Goal: Information Seeking & Learning: Compare options

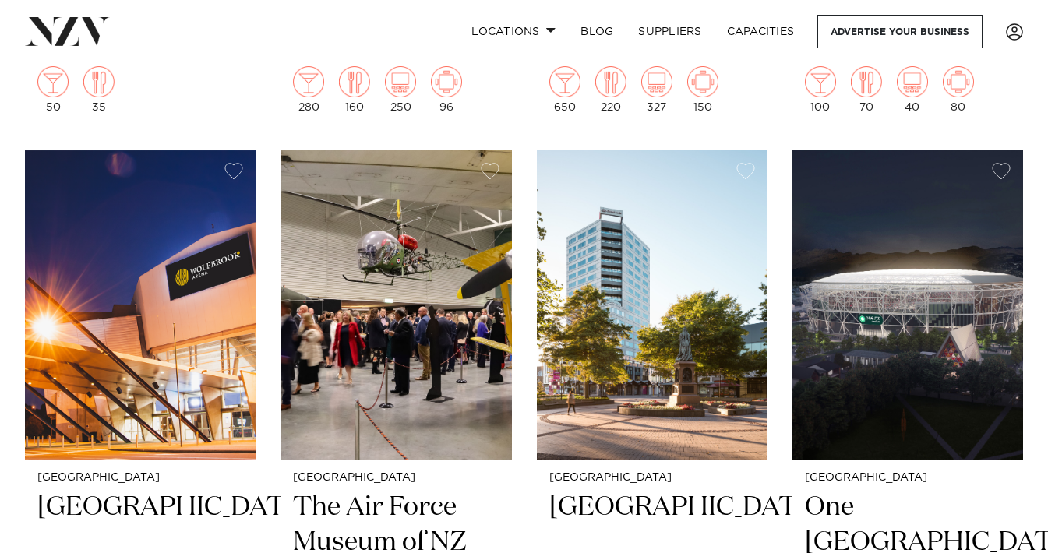
scroll to position [3195, 0]
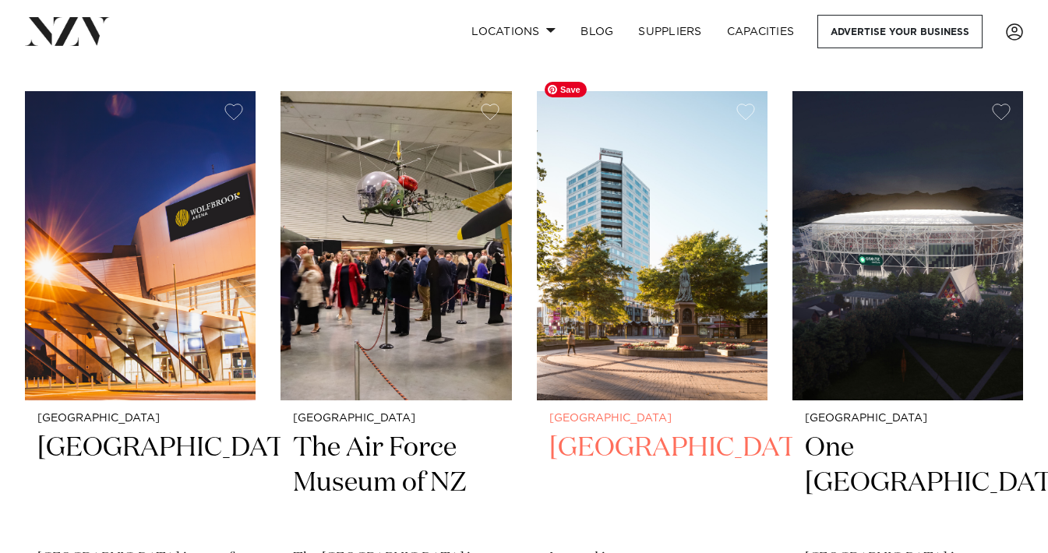
click at [729, 319] on img at bounding box center [652, 245] width 231 height 309
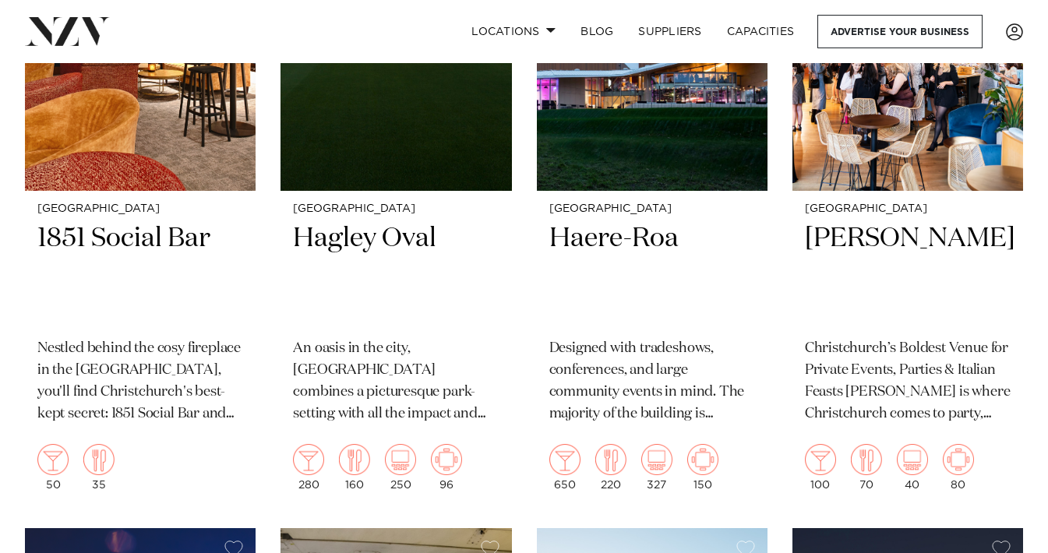
scroll to position [2604, 0]
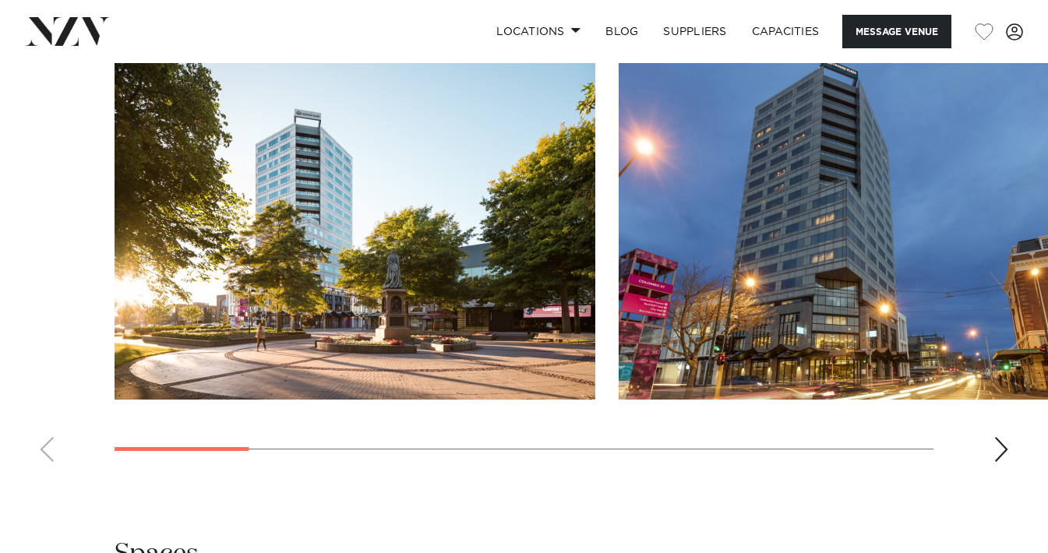
scroll to position [1580, 0]
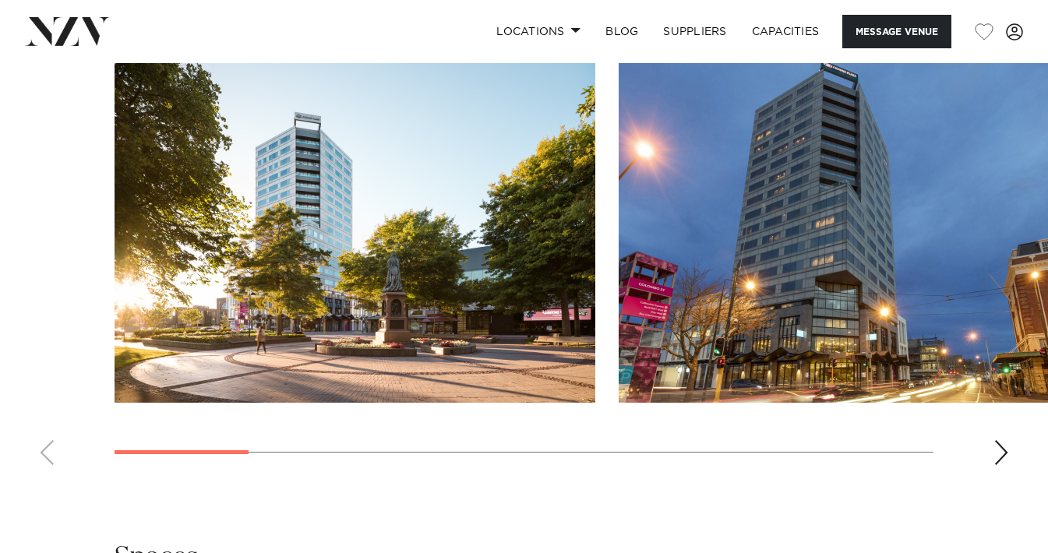
click at [994, 440] on div "Next slide" at bounding box center [1001, 452] width 16 height 25
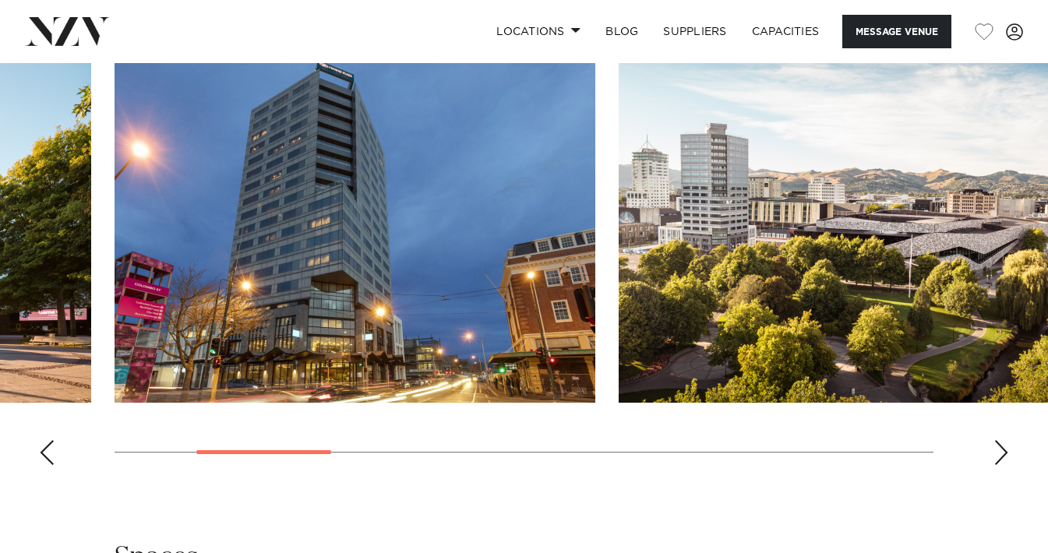
scroll to position [1517, 0]
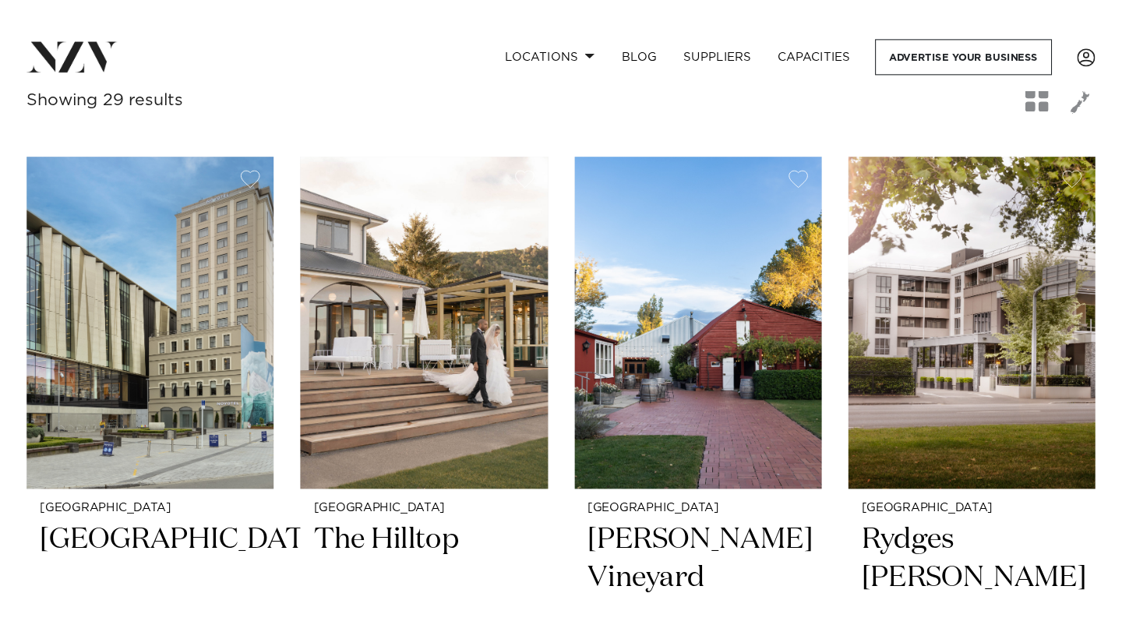
scroll to position [576, 0]
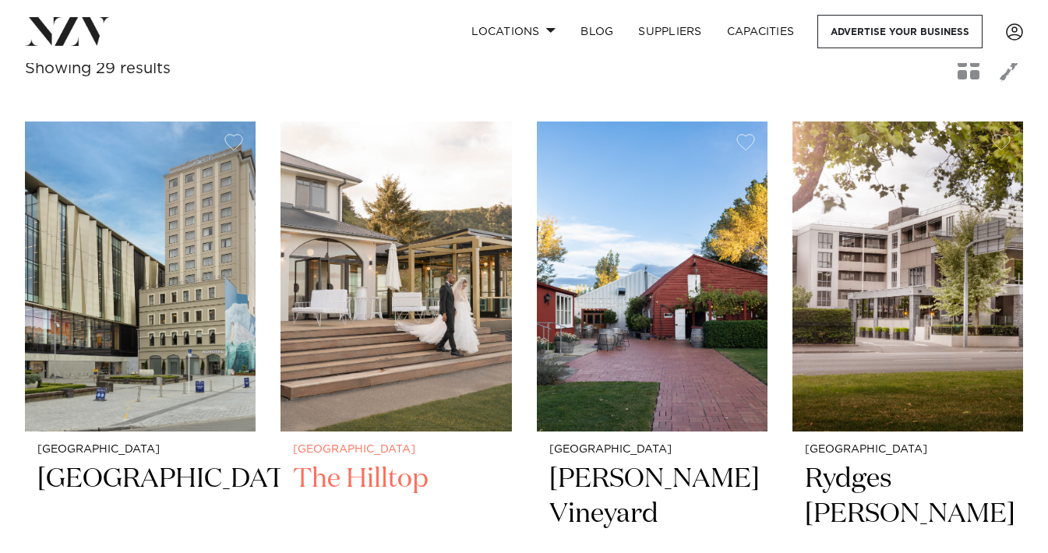
click at [353, 315] on img at bounding box center [395, 276] width 231 height 309
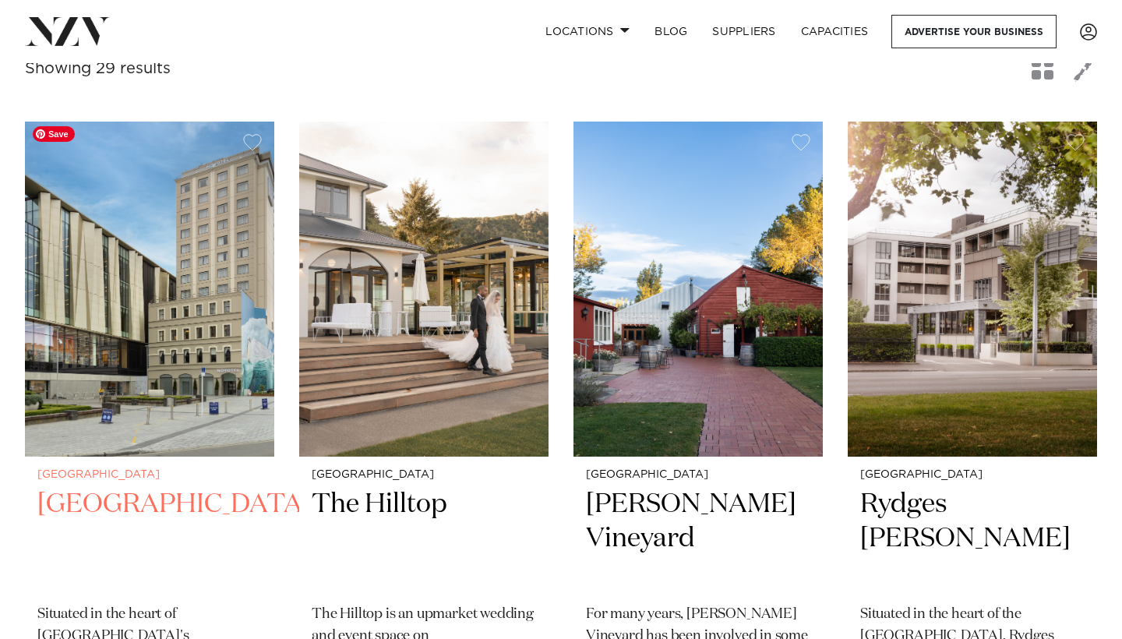
click at [245, 293] on img at bounding box center [149, 289] width 249 height 334
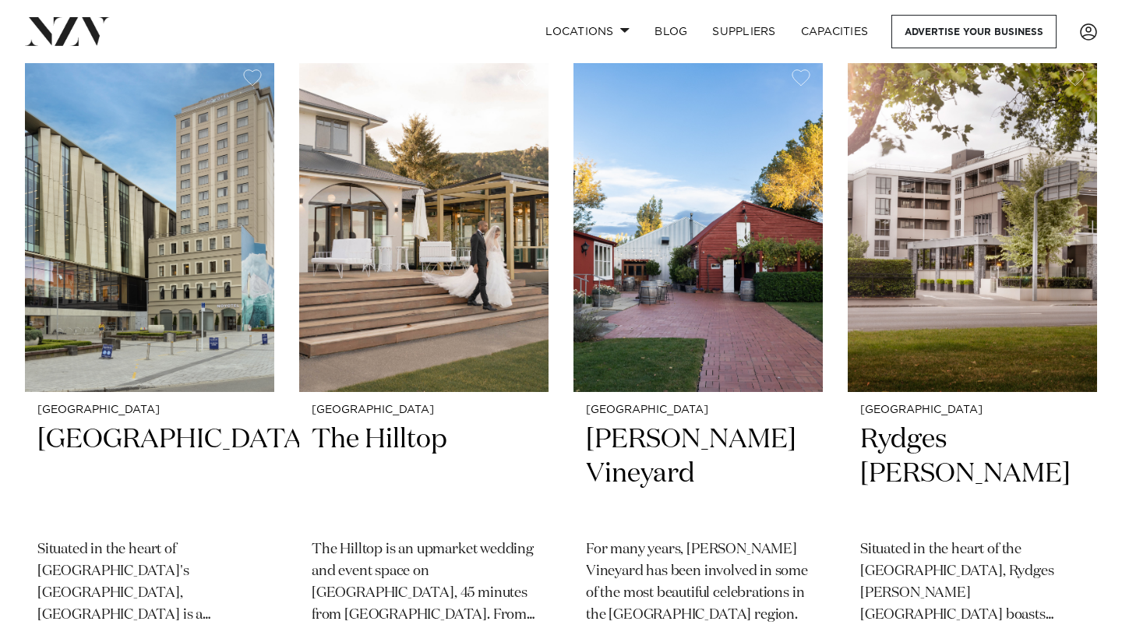
scroll to position [608, 0]
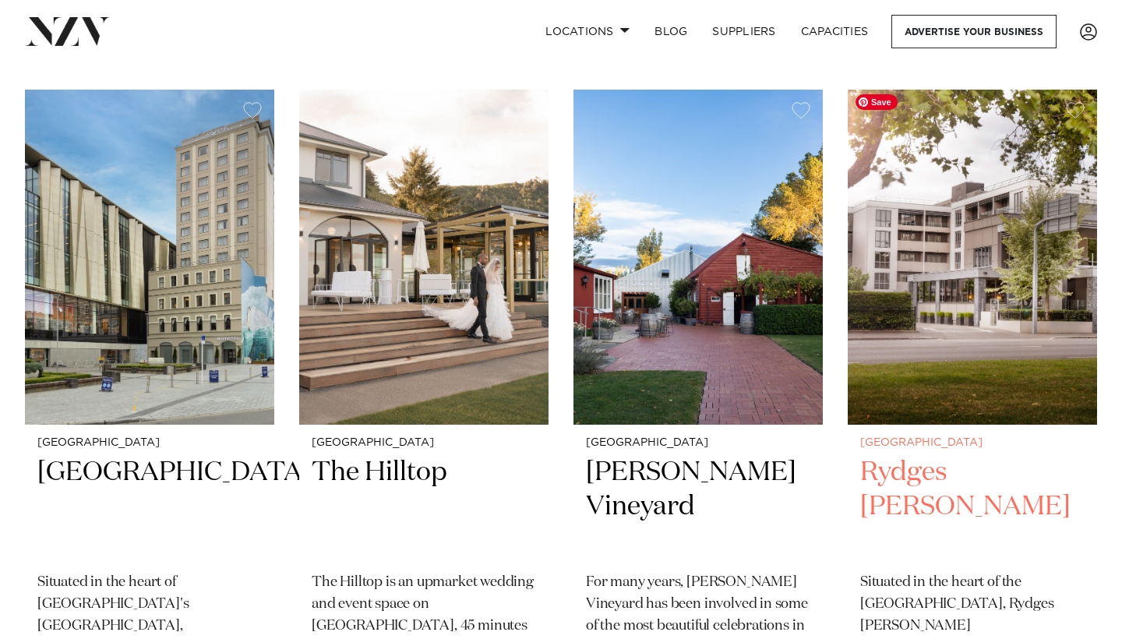
click at [1012, 397] on img at bounding box center [972, 257] width 249 height 334
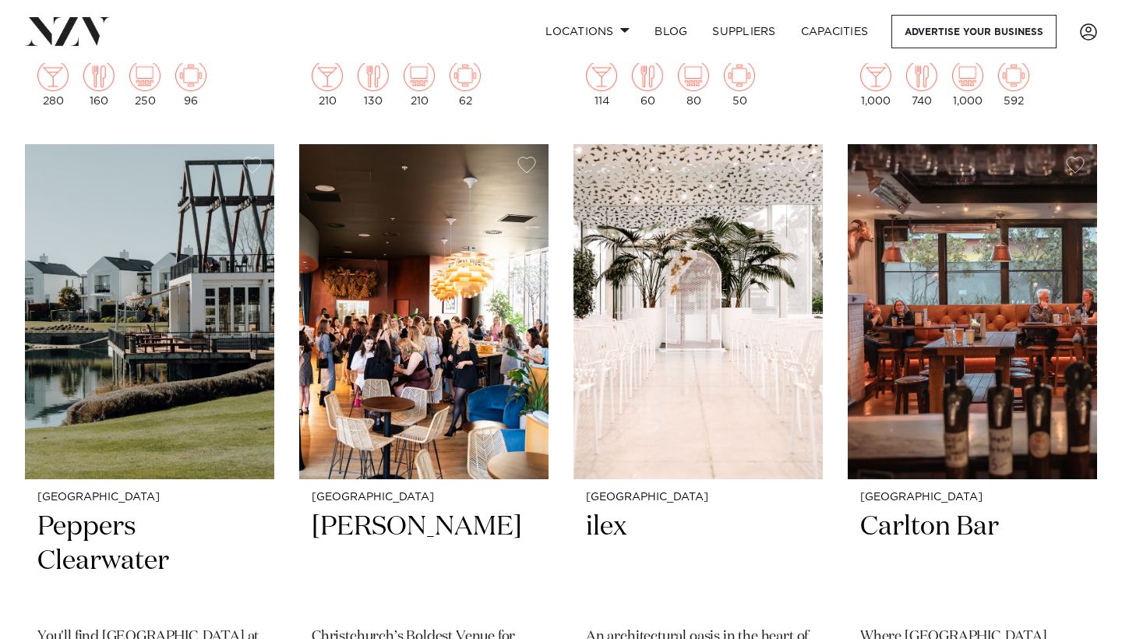
scroll to position [1896, 0]
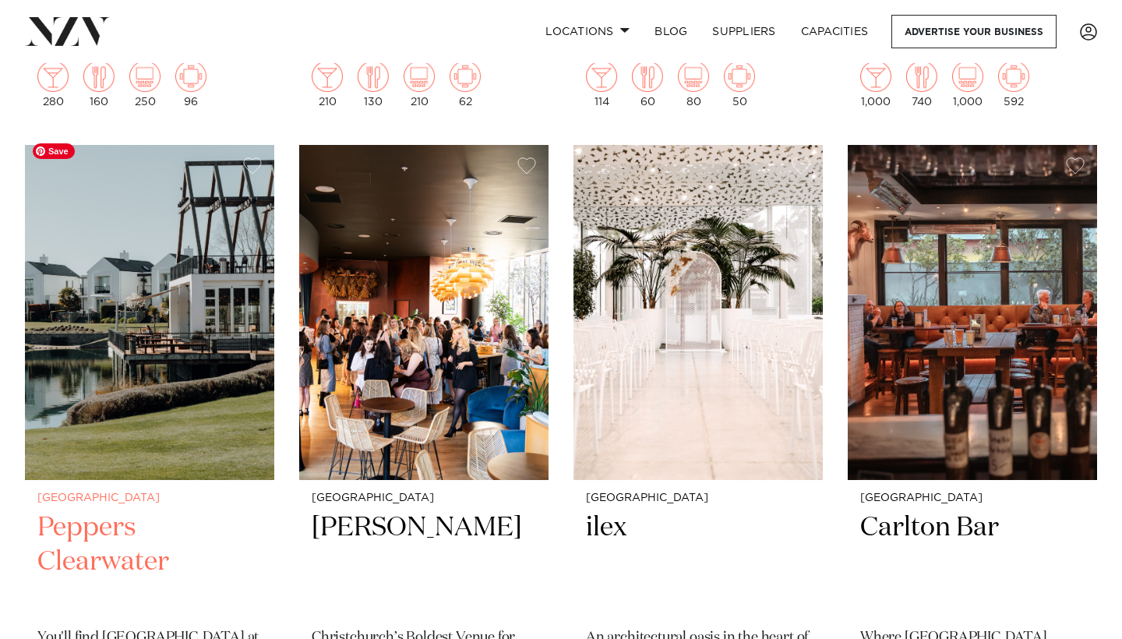
click at [242, 325] on img at bounding box center [149, 312] width 249 height 334
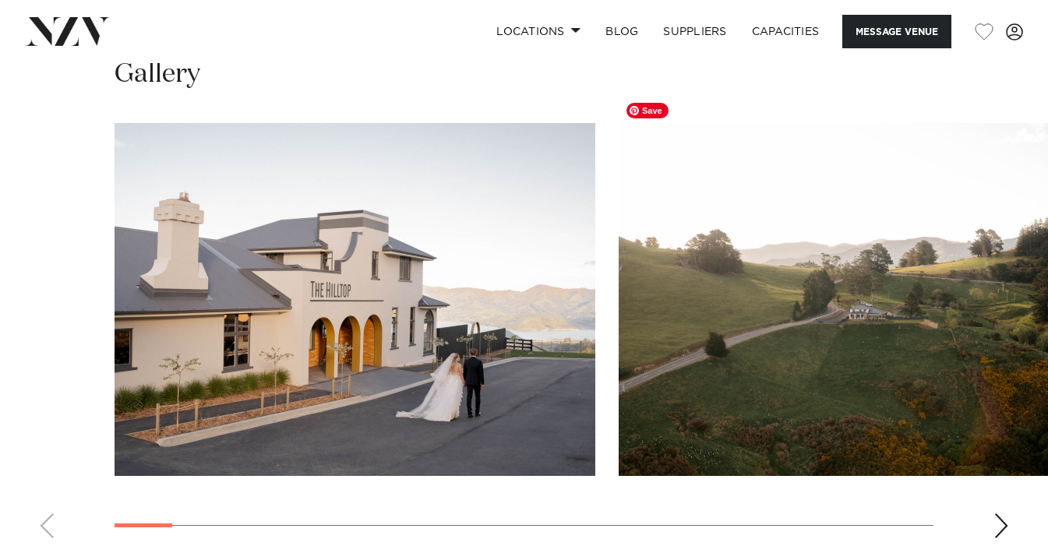
scroll to position [1434, 0]
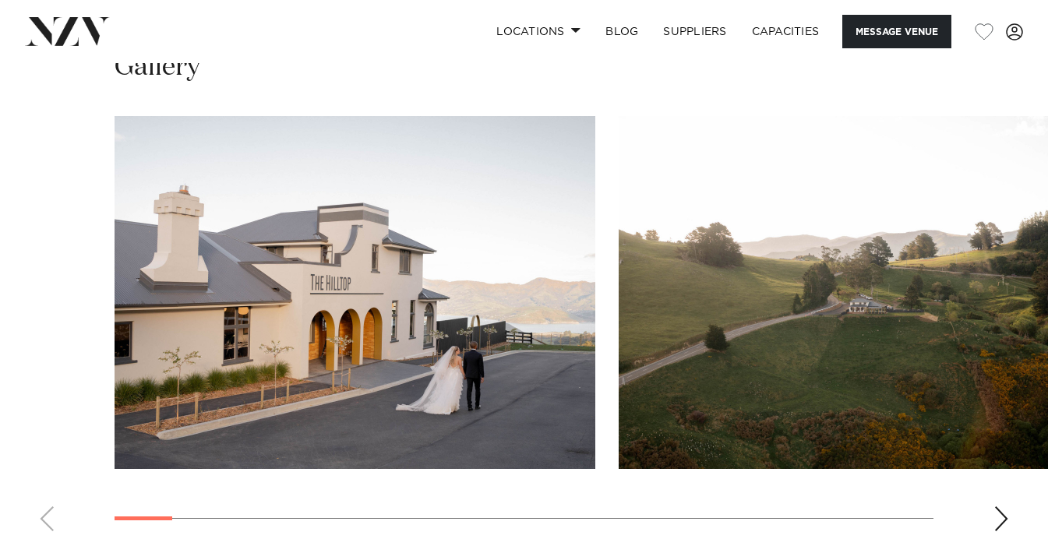
click at [1004, 506] on div "Next slide" at bounding box center [1001, 518] width 16 height 25
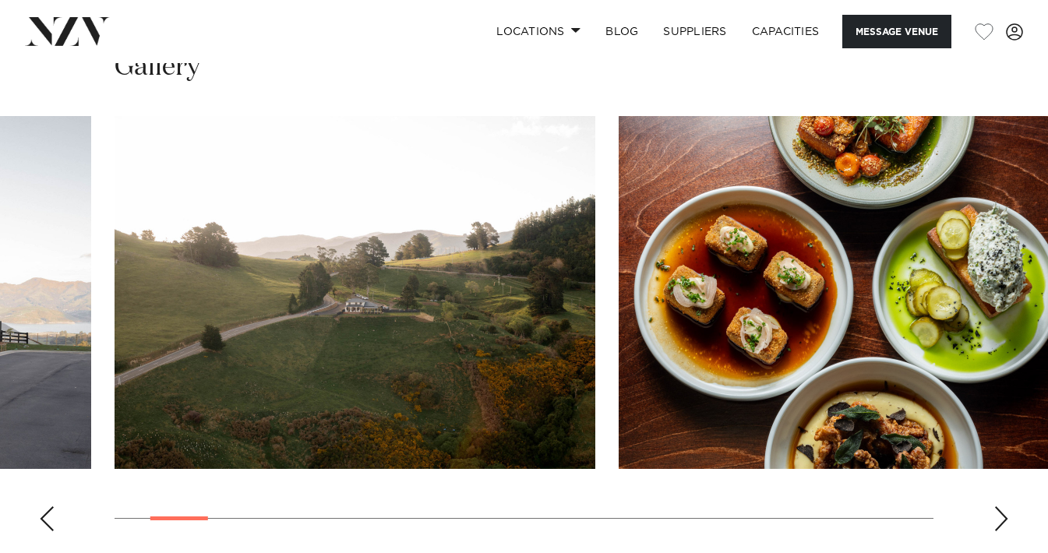
click at [1004, 506] on div "Next slide" at bounding box center [1001, 518] width 16 height 25
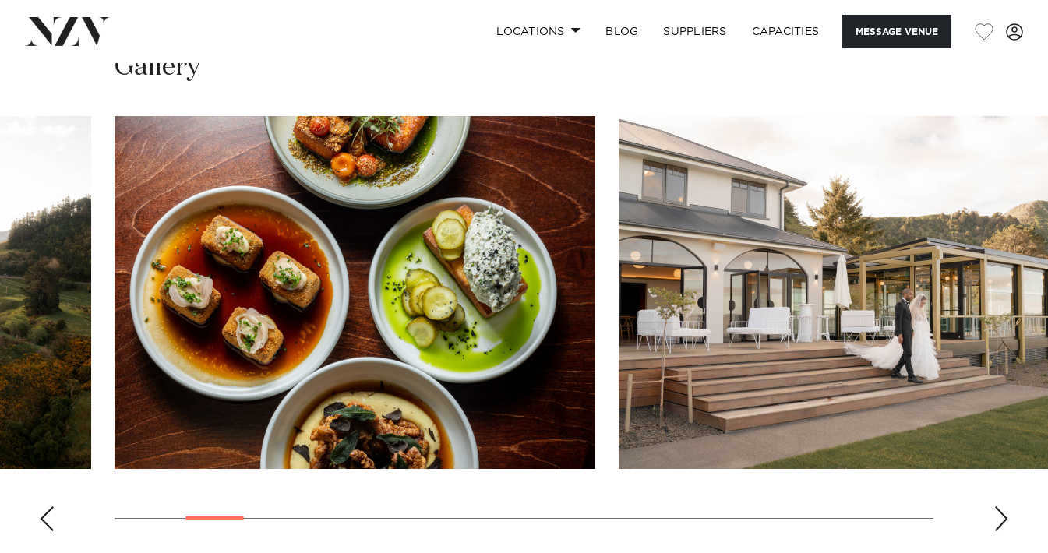
click at [1004, 506] on div "Next slide" at bounding box center [1001, 518] width 16 height 25
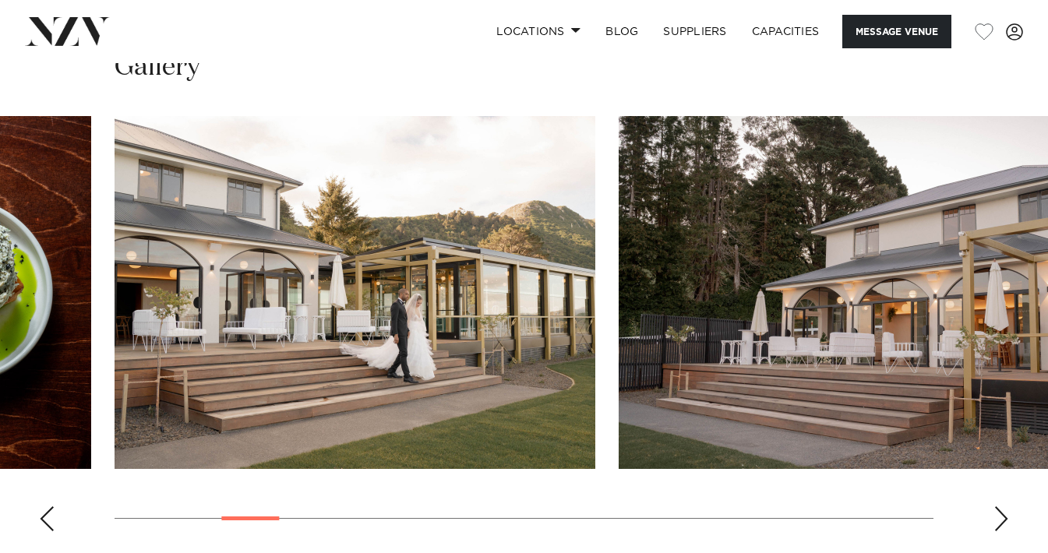
click at [1004, 506] on div "Next slide" at bounding box center [1001, 518] width 16 height 25
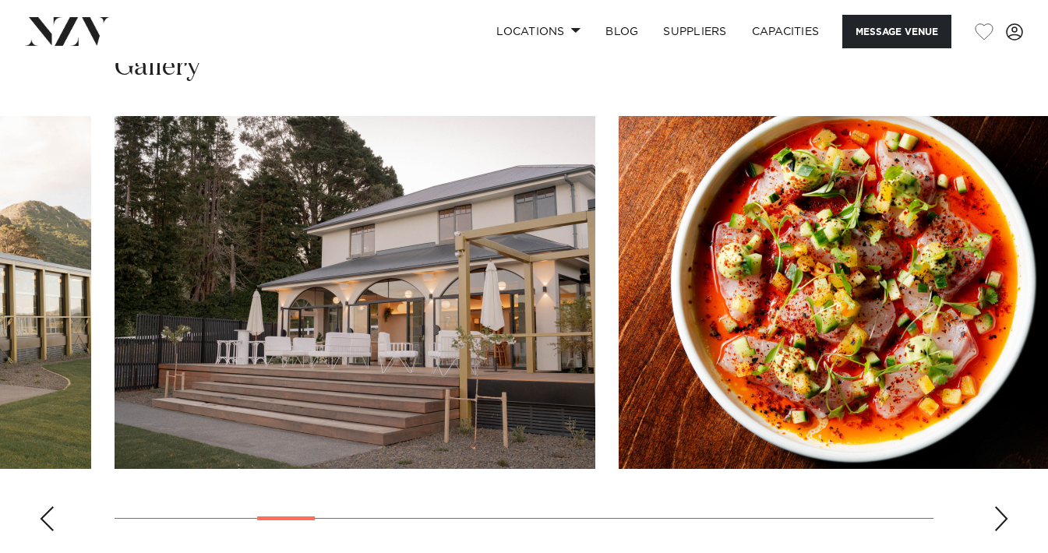
click at [1004, 506] on div "Next slide" at bounding box center [1001, 518] width 16 height 25
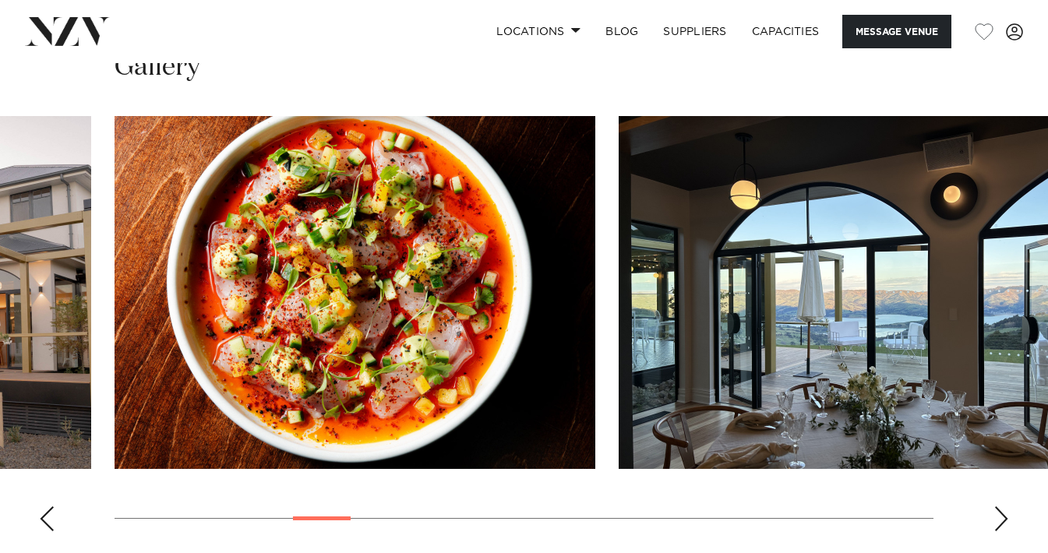
click at [1004, 506] on div "Next slide" at bounding box center [1001, 518] width 16 height 25
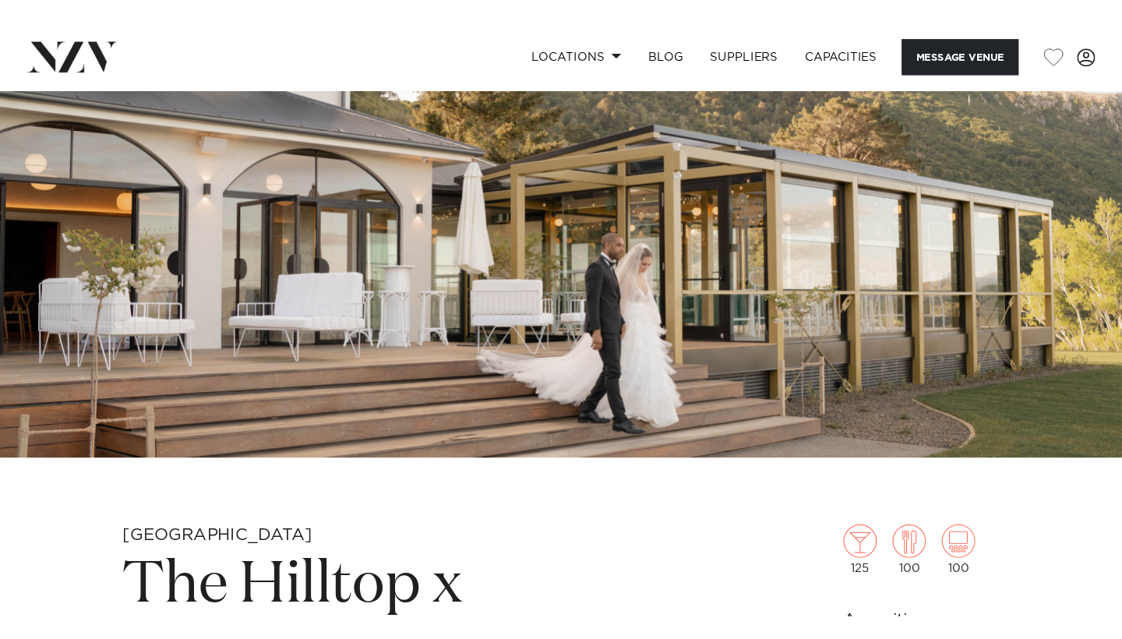
scroll to position [147, 0]
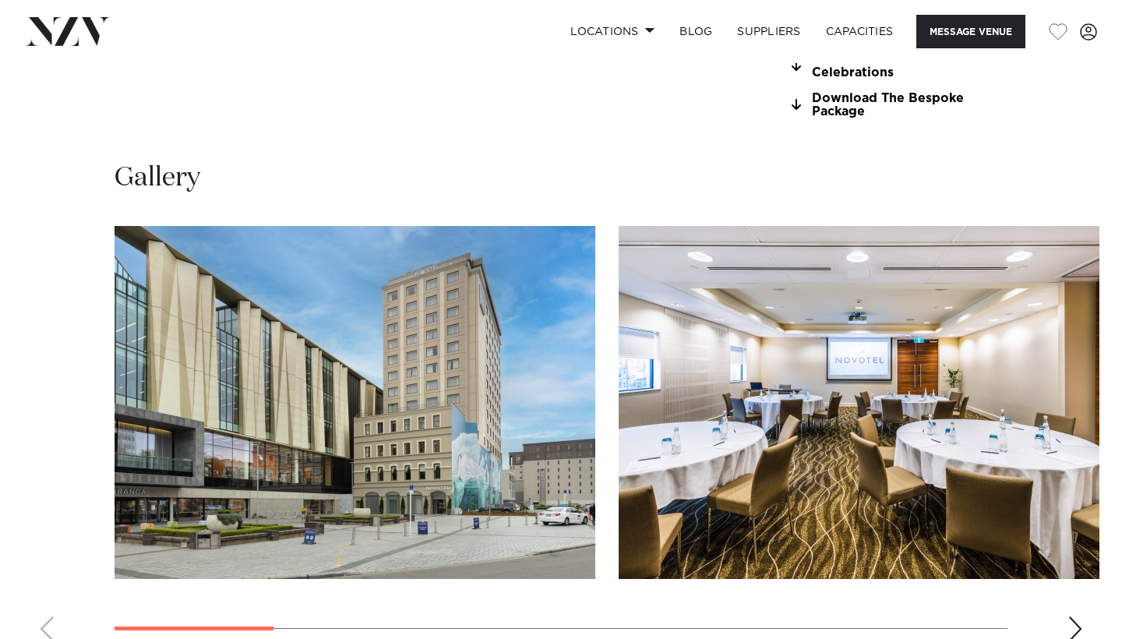
scroll to position [1392, 0]
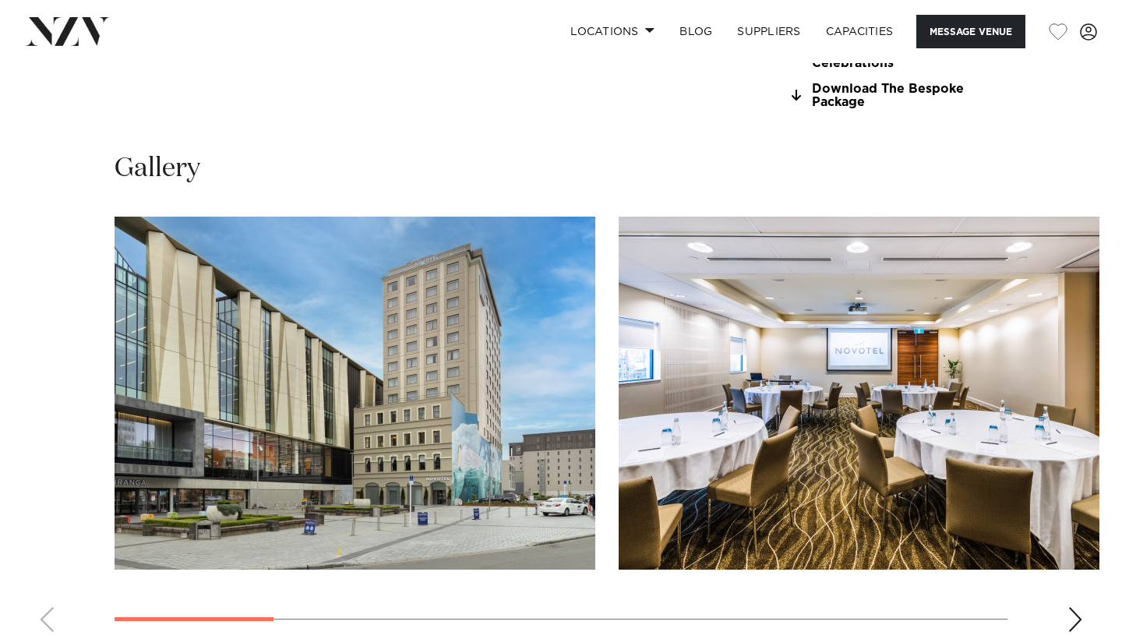
click at [1081, 607] on div "Next slide" at bounding box center [1075, 619] width 16 height 25
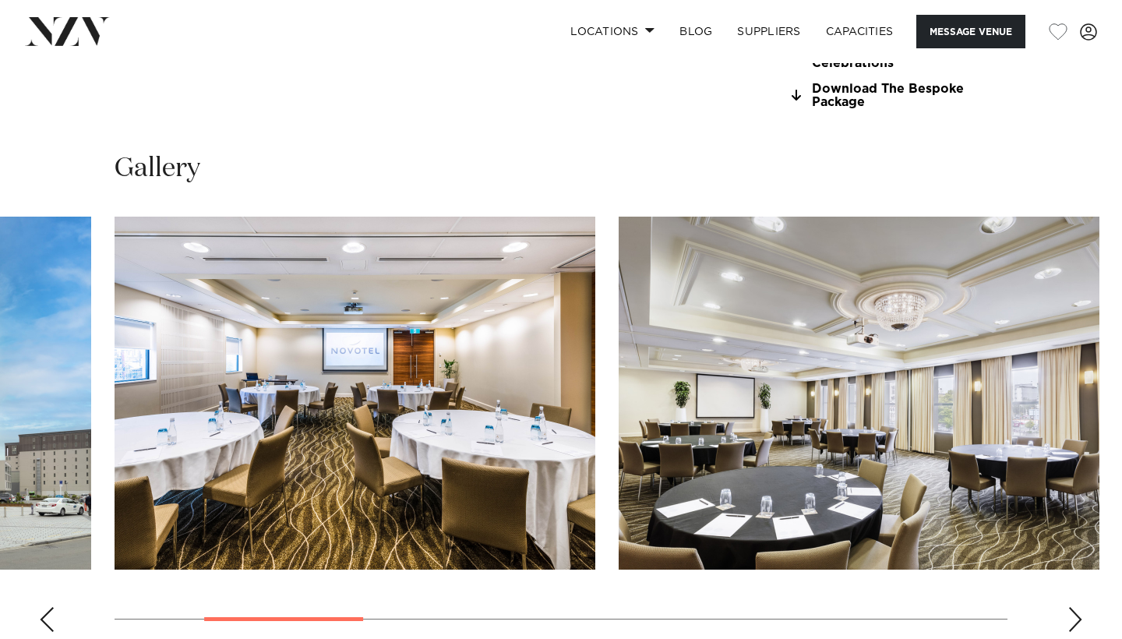
click at [1081, 607] on div "Next slide" at bounding box center [1075, 619] width 16 height 25
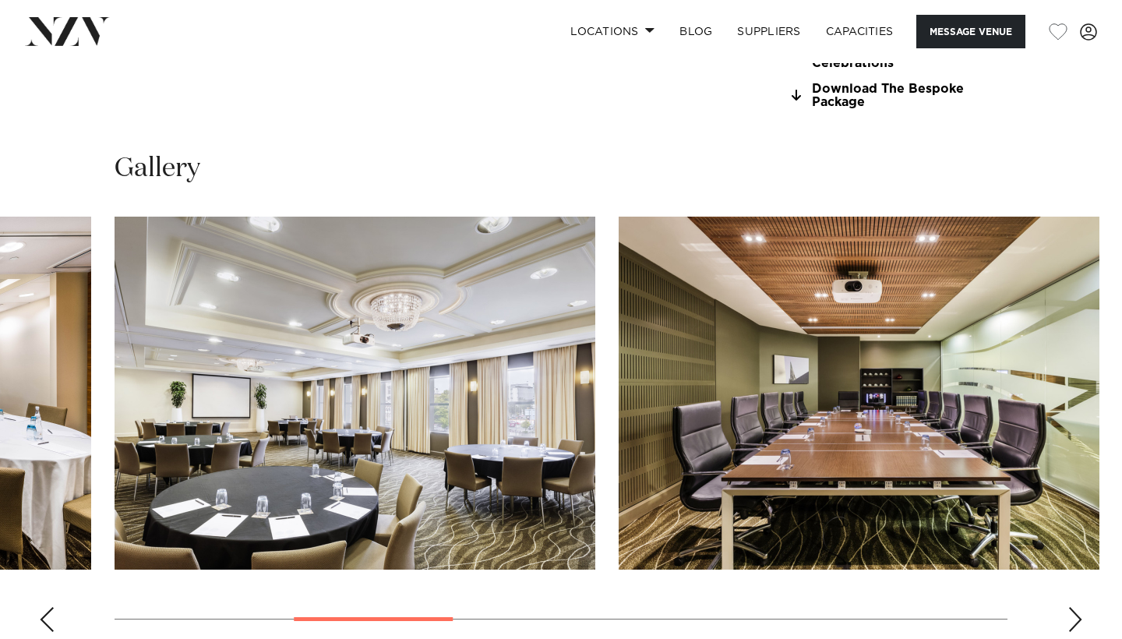
click at [1081, 607] on div "Next slide" at bounding box center [1075, 619] width 16 height 25
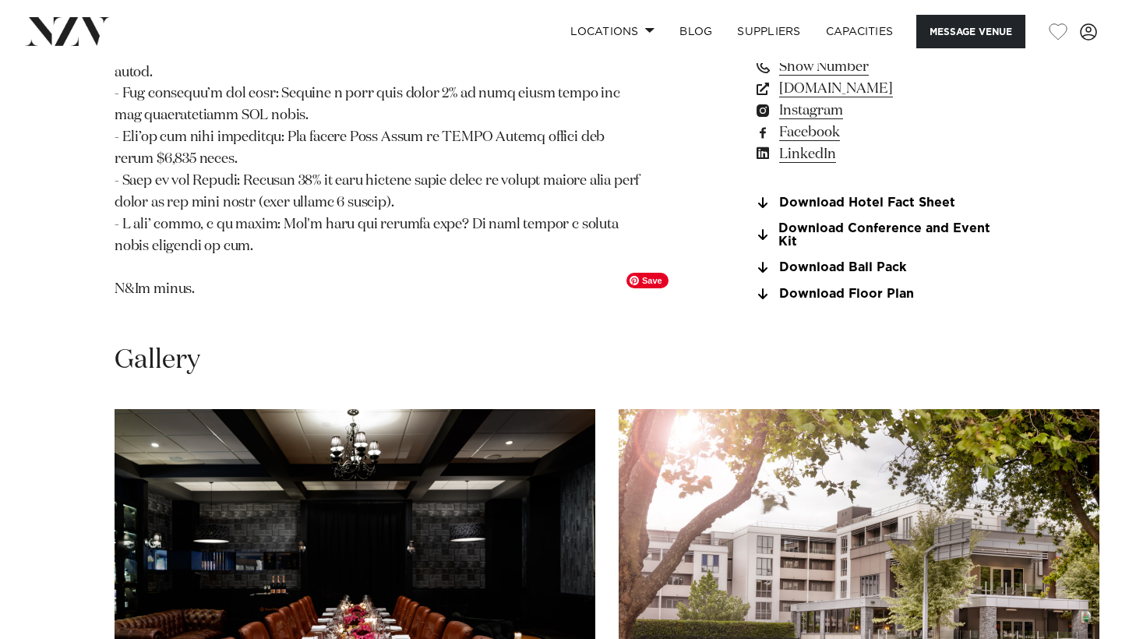
scroll to position [1963, 0]
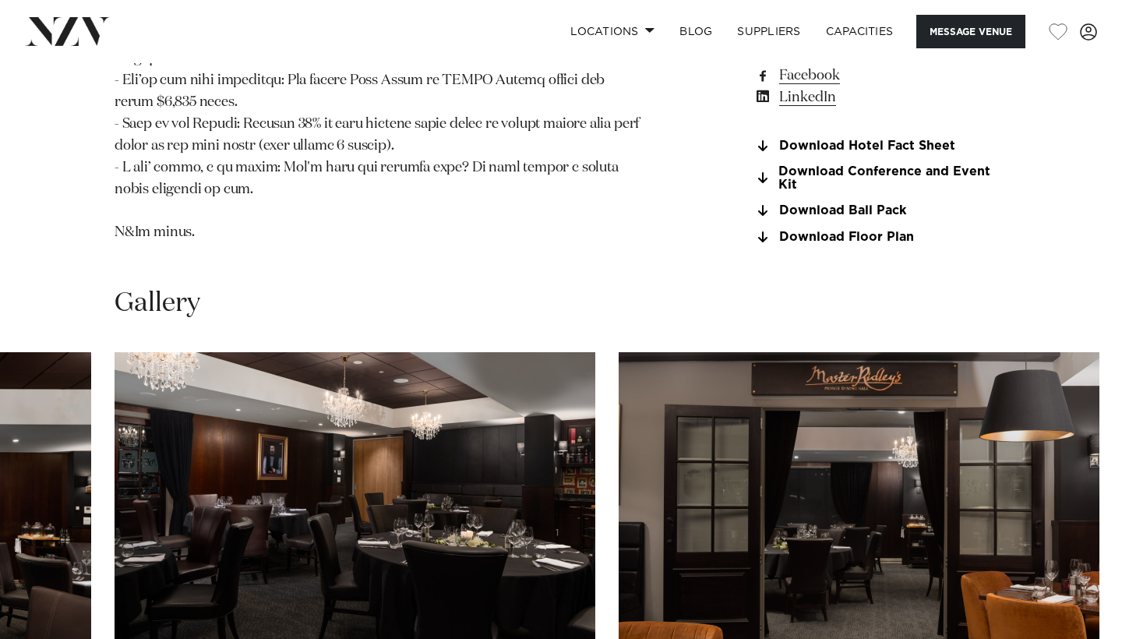
scroll to position [2025, 0]
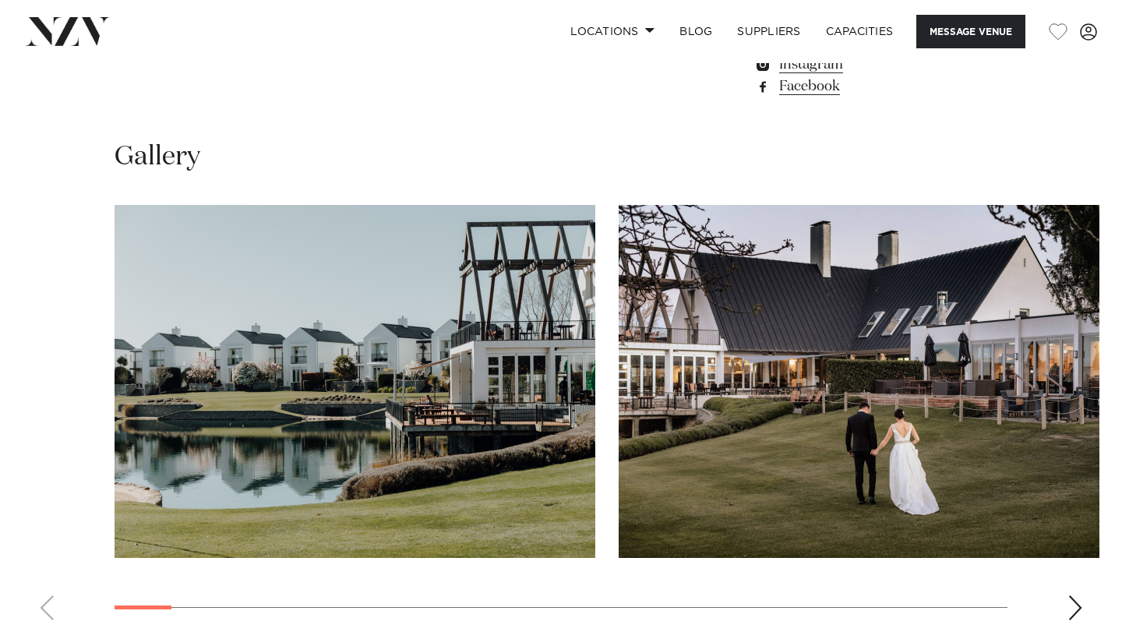
scroll to position [1325, 0]
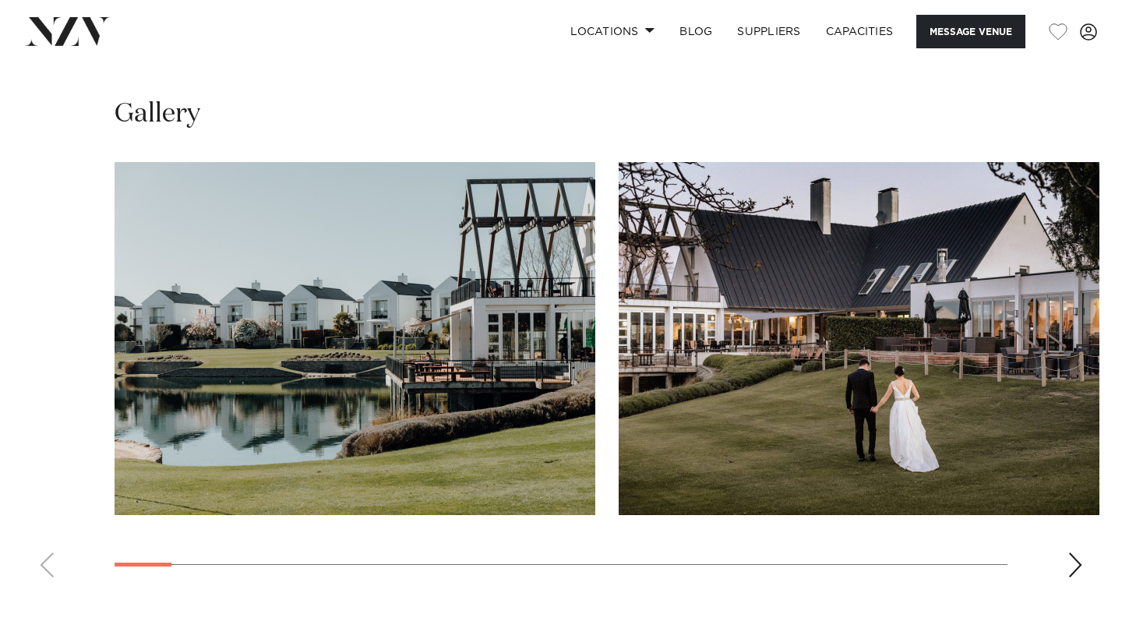
click at [1076, 564] on div "Next slide" at bounding box center [1075, 564] width 16 height 25
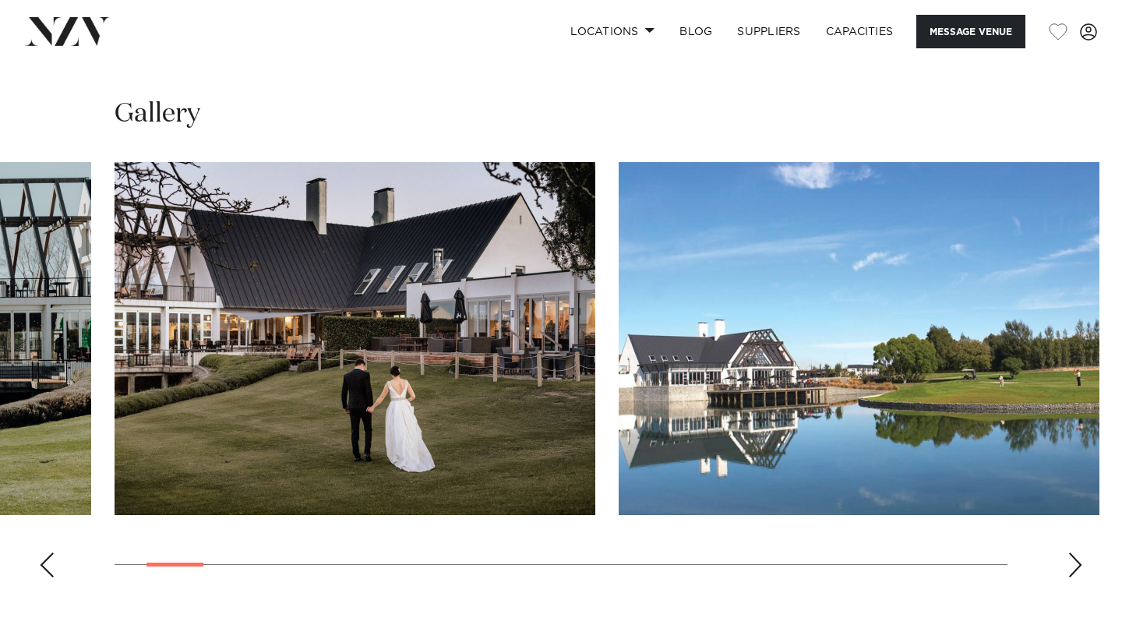
click at [1076, 564] on div "Next slide" at bounding box center [1075, 564] width 16 height 25
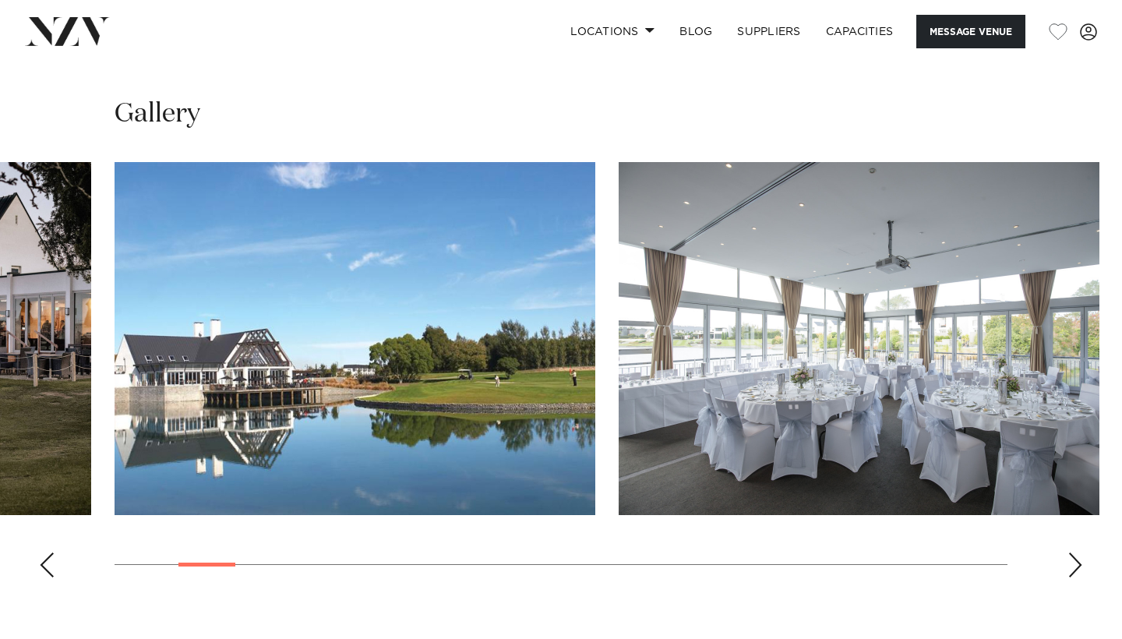
click at [1076, 564] on div "Next slide" at bounding box center [1075, 564] width 16 height 25
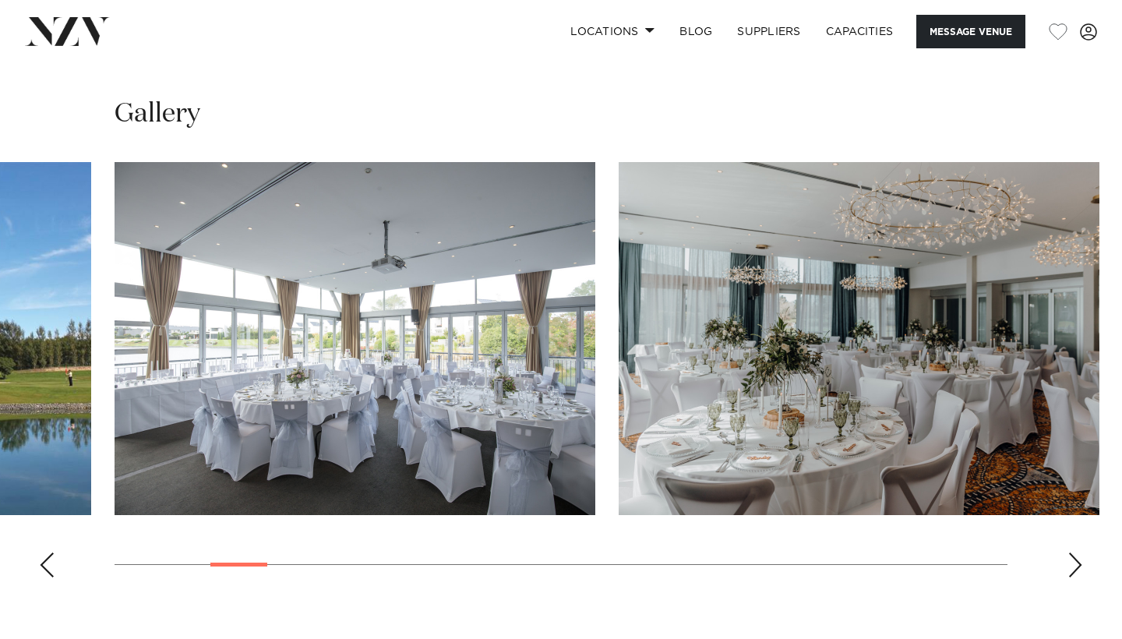
click at [1076, 564] on div "Next slide" at bounding box center [1075, 564] width 16 height 25
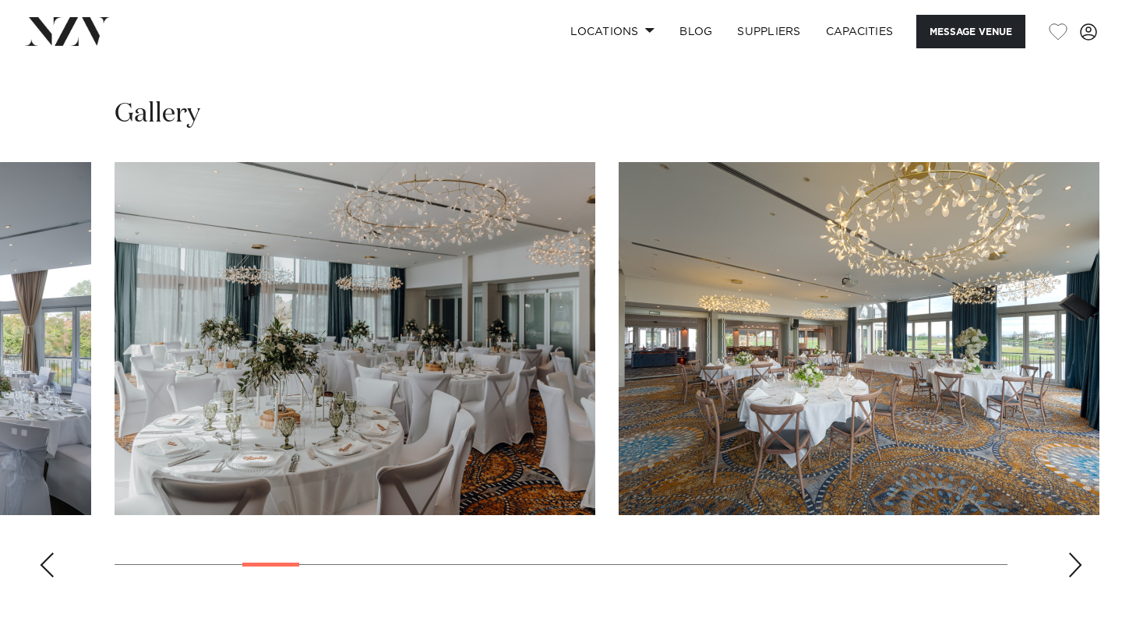
click at [1076, 564] on div "Next slide" at bounding box center [1075, 564] width 16 height 25
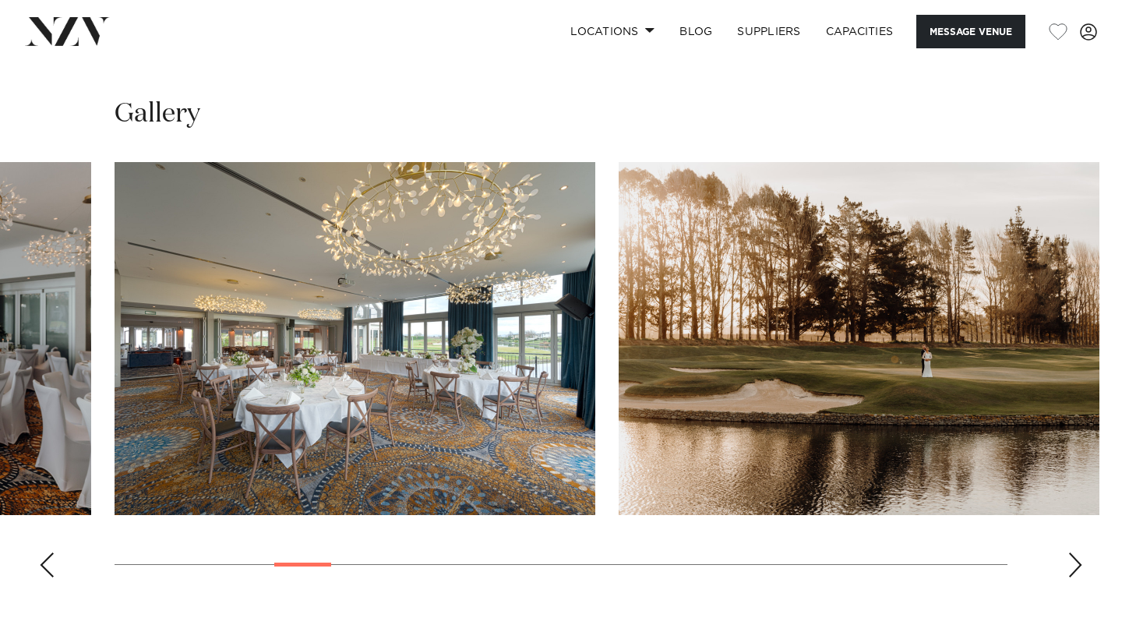
click at [1076, 564] on div "Next slide" at bounding box center [1075, 564] width 16 height 25
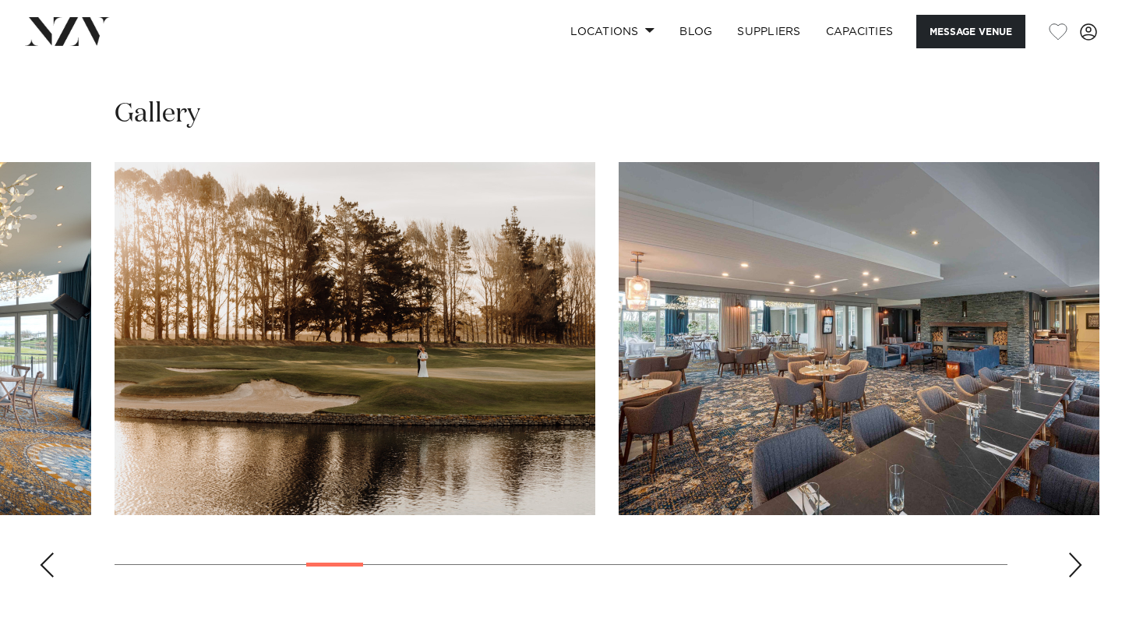
click at [1076, 564] on div "Next slide" at bounding box center [1075, 564] width 16 height 25
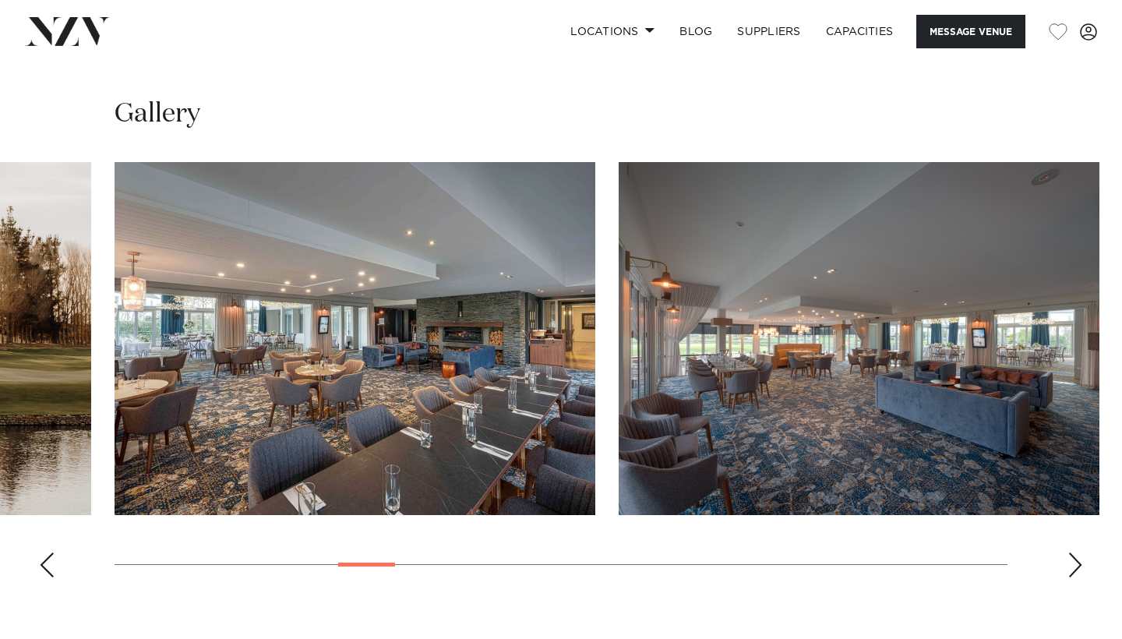
click at [1076, 564] on div "Next slide" at bounding box center [1075, 564] width 16 height 25
